Goal: Obtain resource: Download file/media

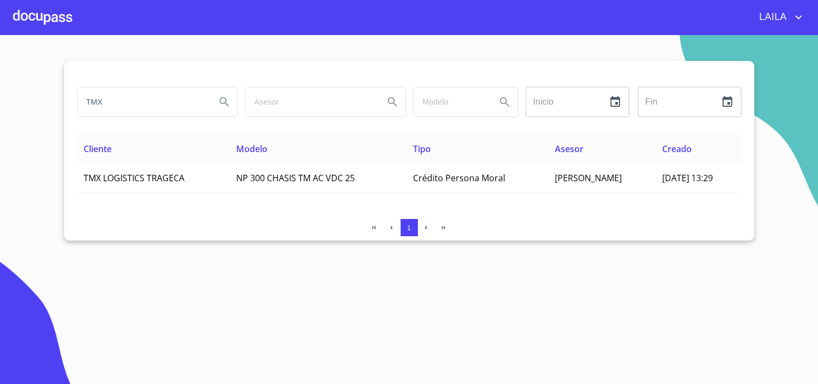
click at [160, 104] on input "TMX" at bounding box center [142, 101] width 129 height 29
type input "[PERSON_NAME]"
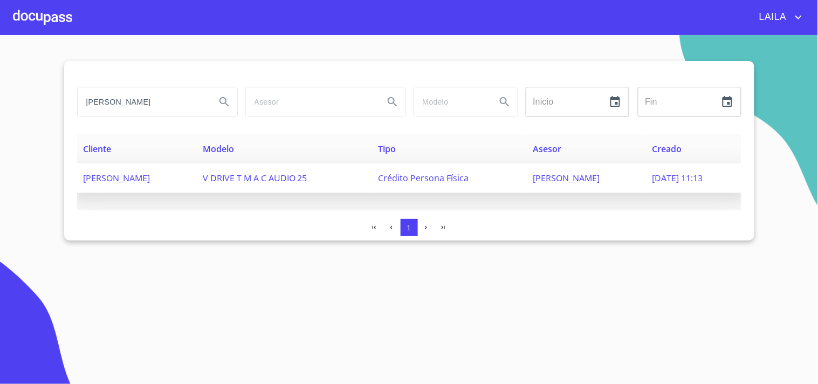
click at [124, 179] on span "[PERSON_NAME]" at bounding box center [117, 178] width 67 height 12
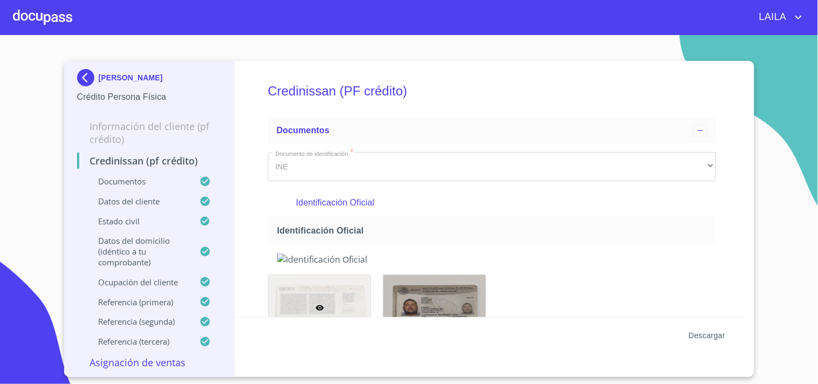
click at [713, 333] on span "Descargar" at bounding box center [707, 335] width 37 height 13
click at [95, 77] on img at bounding box center [88, 77] width 22 height 17
